Goal: Navigation & Orientation: Understand site structure

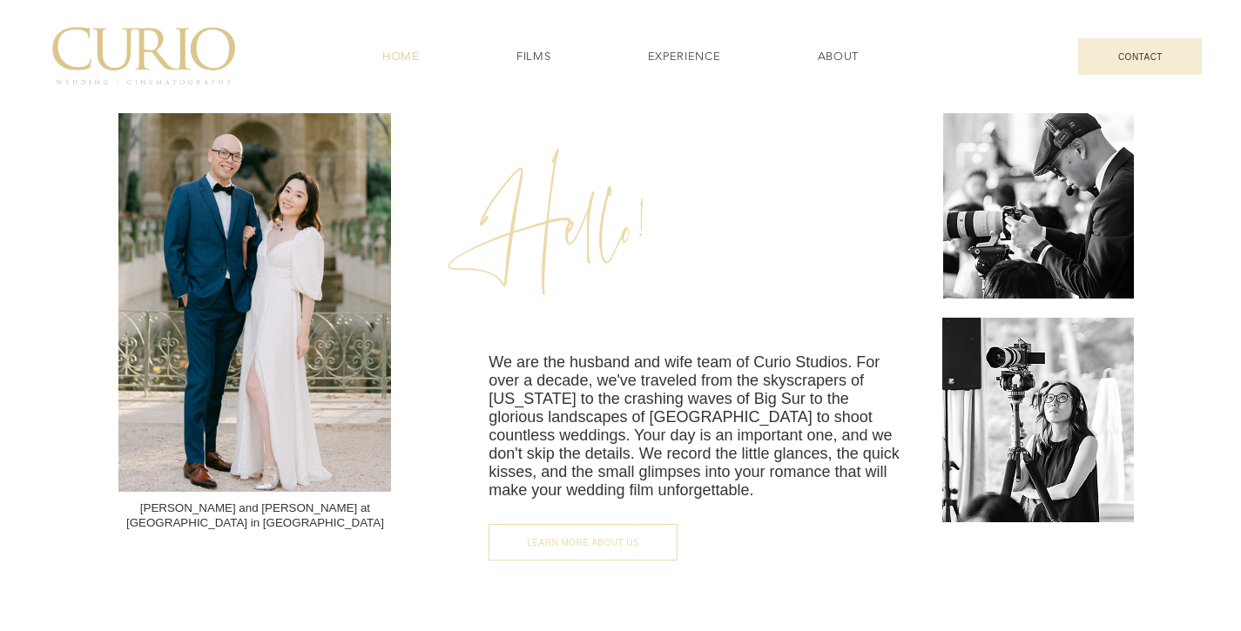
scroll to position [2066, 0]
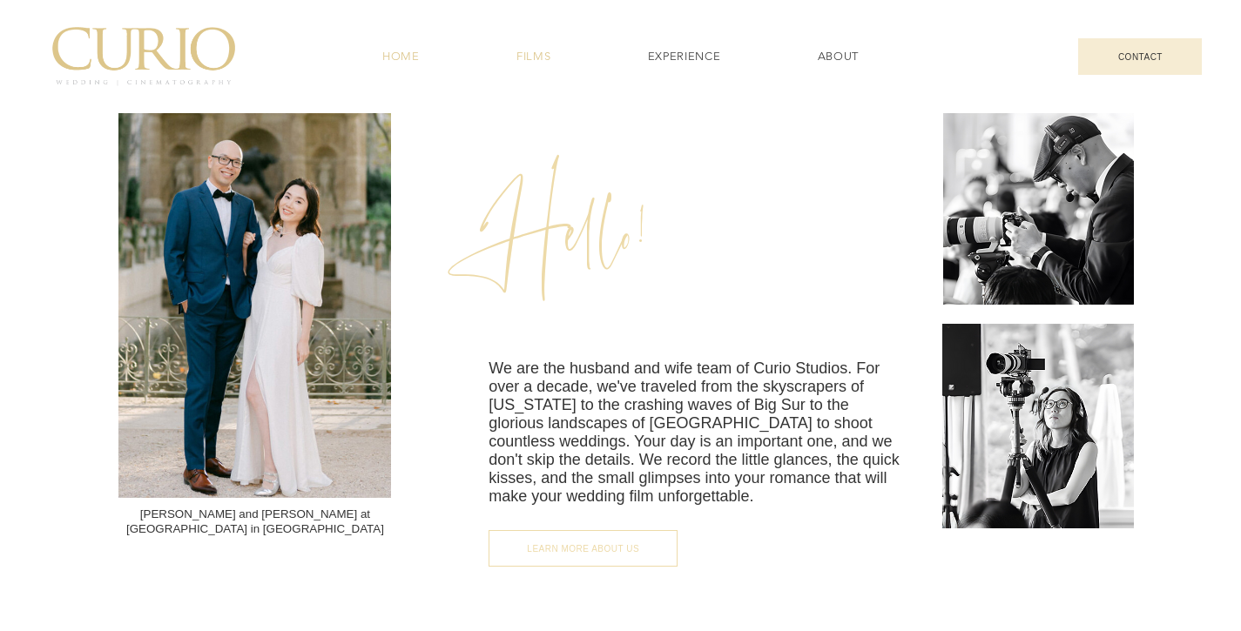
click at [535, 70] on link "FILMS" at bounding box center [533, 56] width 125 height 33
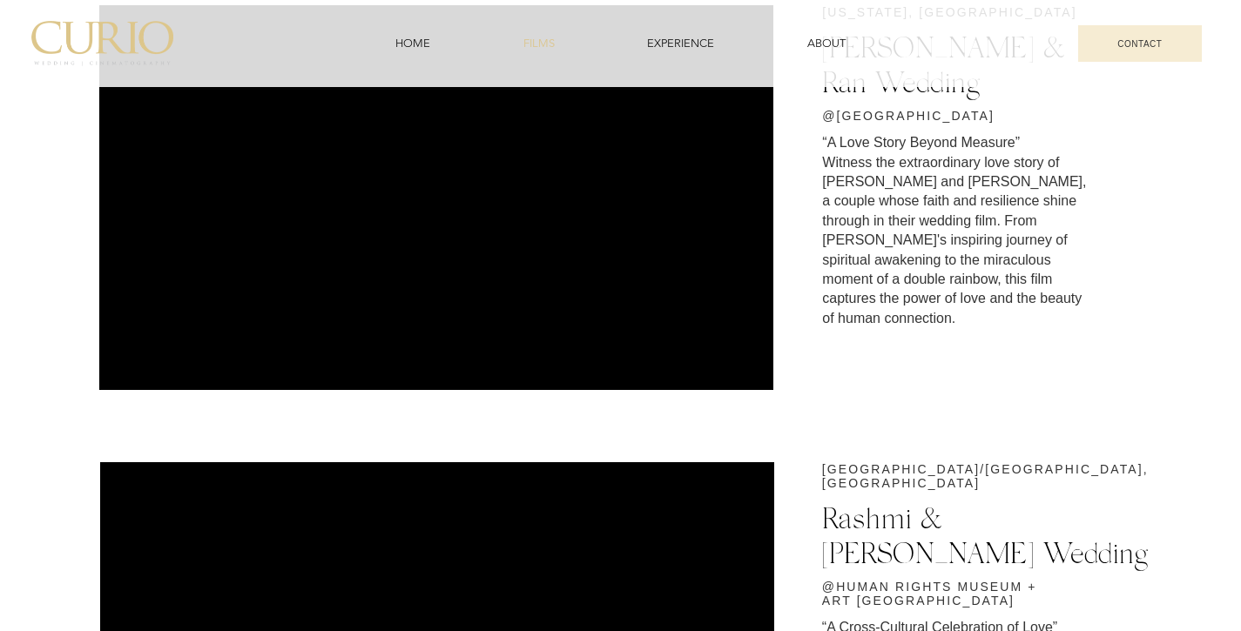
scroll to position [143, 0]
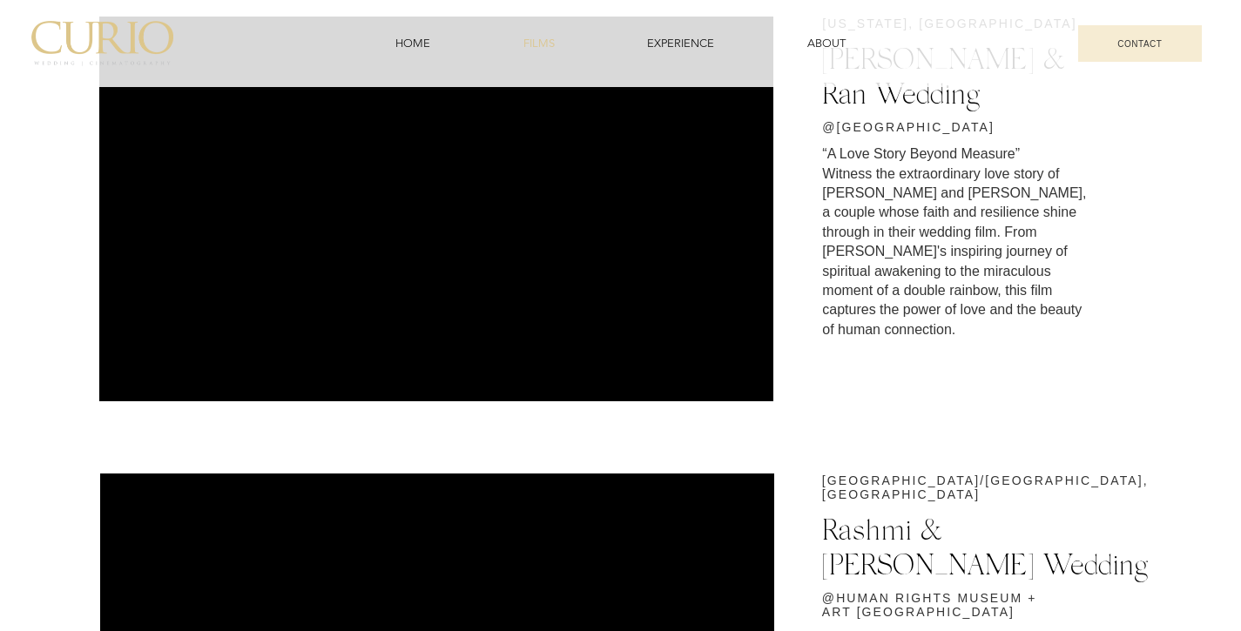
click at [933, 452] on div at bounding box center [620, 208] width 1241 height 530
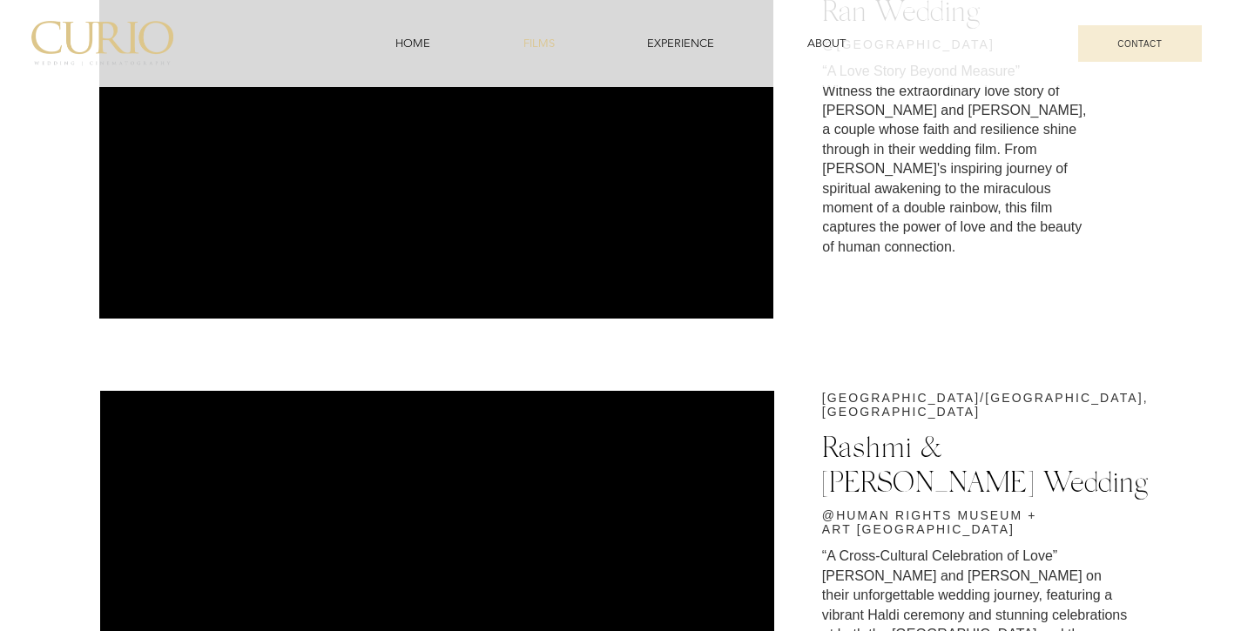
scroll to position [0, 0]
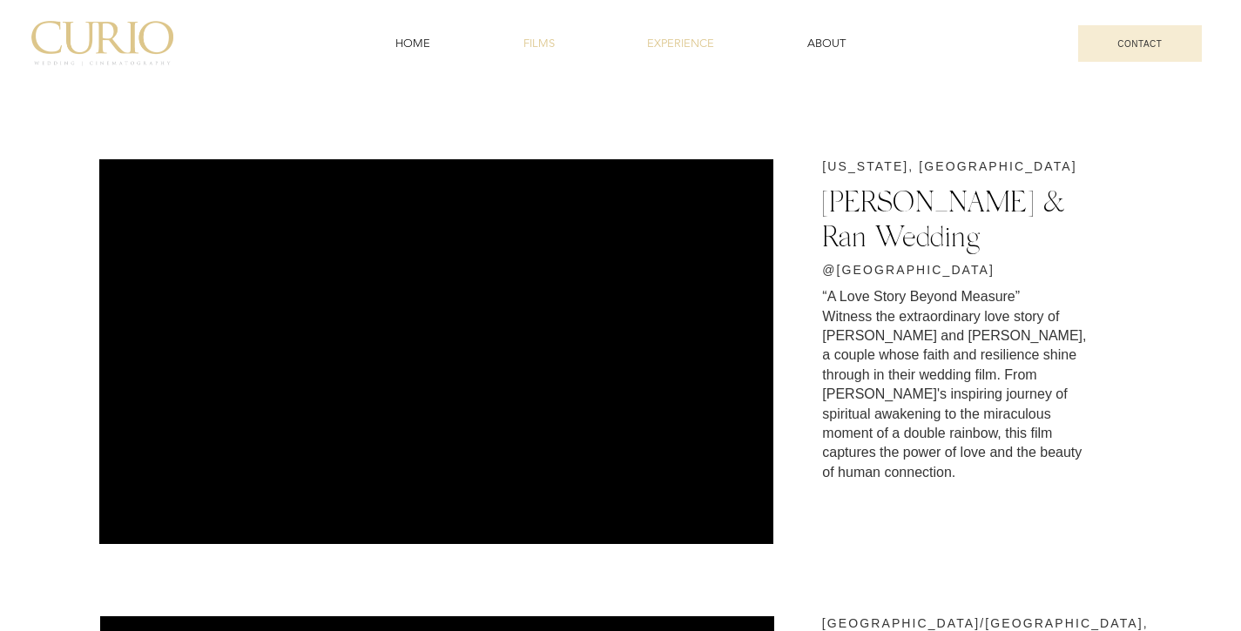
click at [716, 48] on div "EXPERIENCE" at bounding box center [681, 44] width 136 height 16
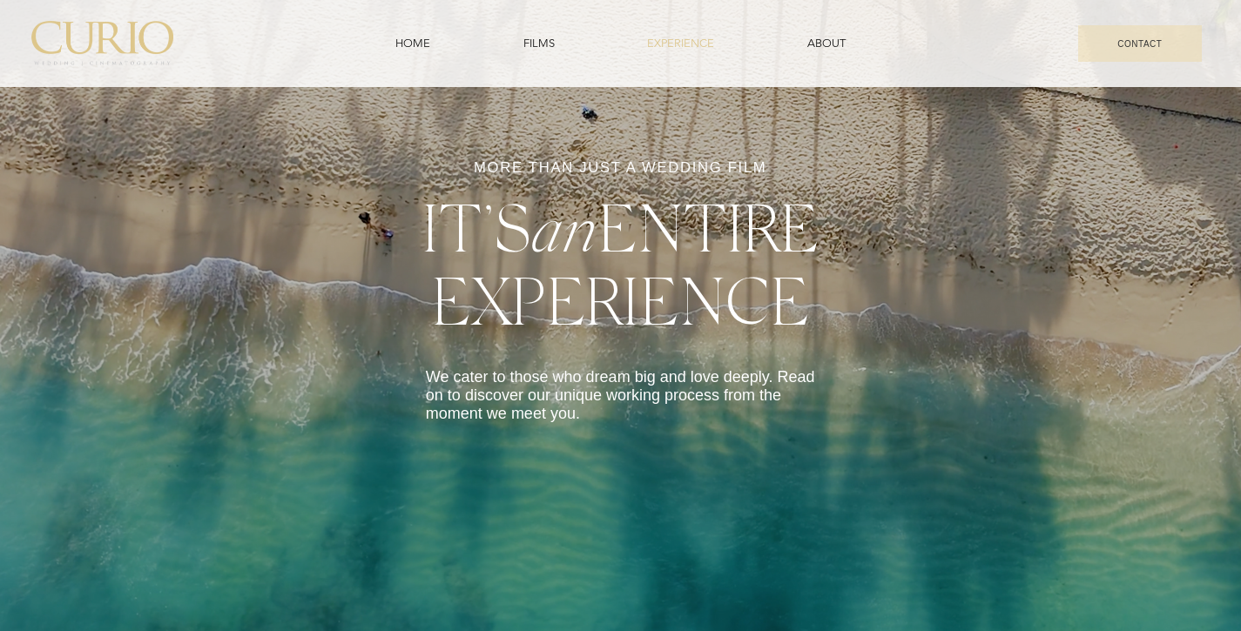
click at [838, 46] on span "ABOUT" at bounding box center [826, 44] width 38 height 16
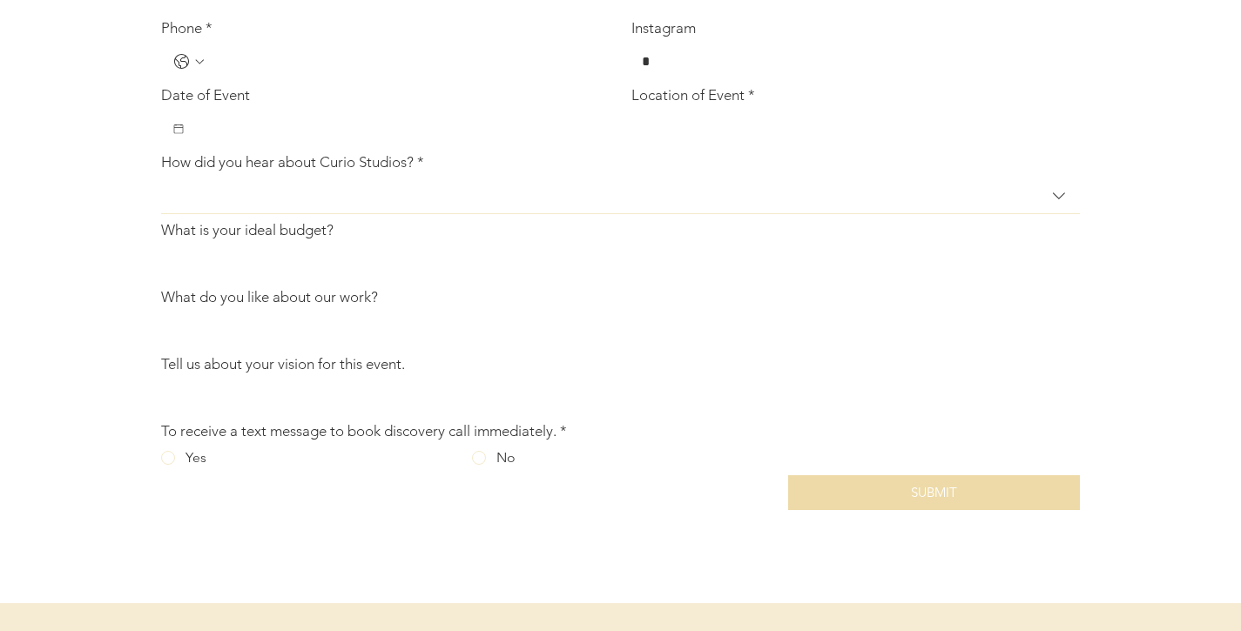
scroll to position [3357, 0]
